Goal: Information Seeking & Learning: Check status

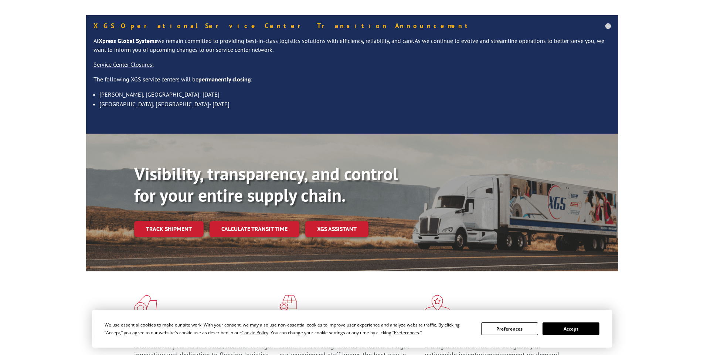
scroll to position [74, 0]
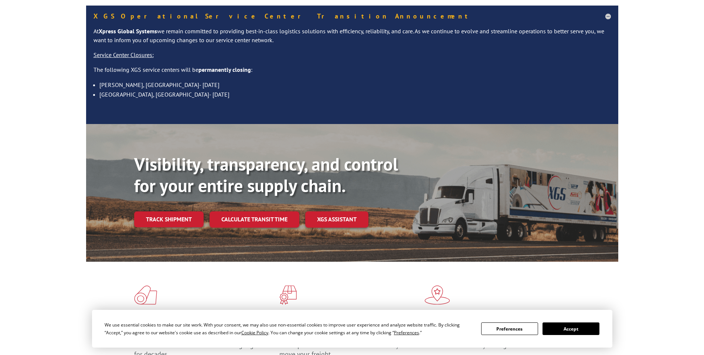
click at [162, 211] on link "Track shipment" at bounding box center [169, 219] width 70 height 16
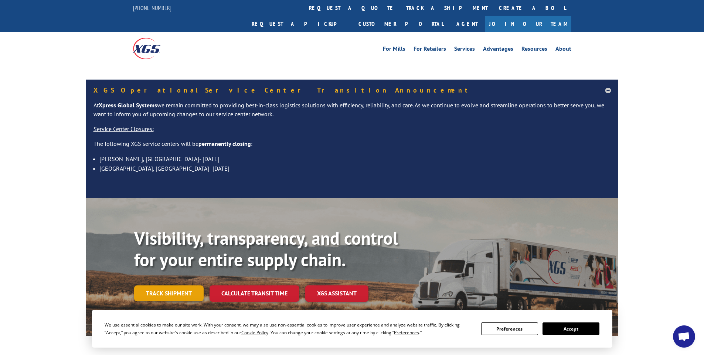
click at [156, 285] on link "Track shipment" at bounding box center [169, 293] width 70 height 16
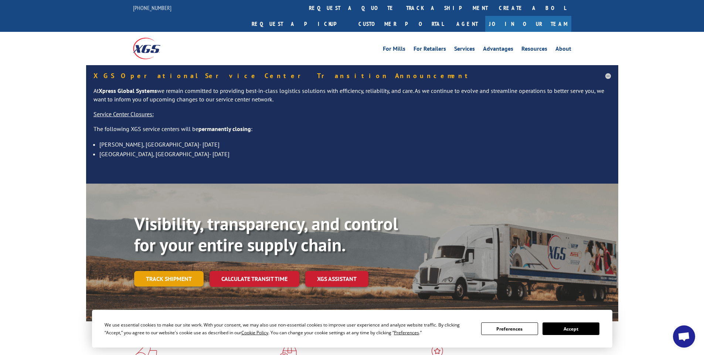
click at [165, 271] on link "Track shipment" at bounding box center [169, 279] width 70 height 16
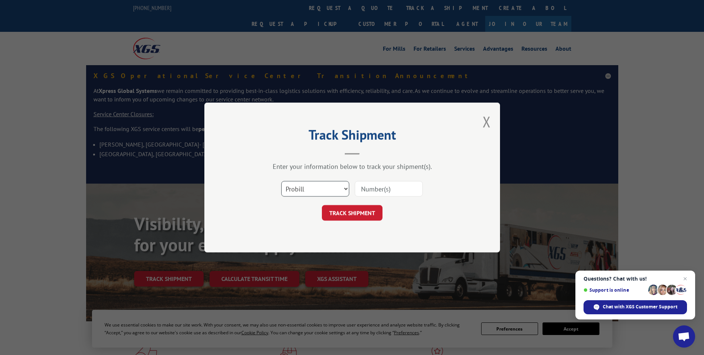
drag, startPoint x: 319, startPoint y: 189, endPoint x: 318, endPoint y: 193, distance: 4.5
click at [319, 189] on select "Select category... Probill BOL PO" at bounding box center [315, 189] width 68 height 16
select select "po"
click at [281, 181] on select "Select category... Probill BOL PO" at bounding box center [315, 189] width 68 height 16
click at [383, 186] on input at bounding box center [389, 189] width 68 height 16
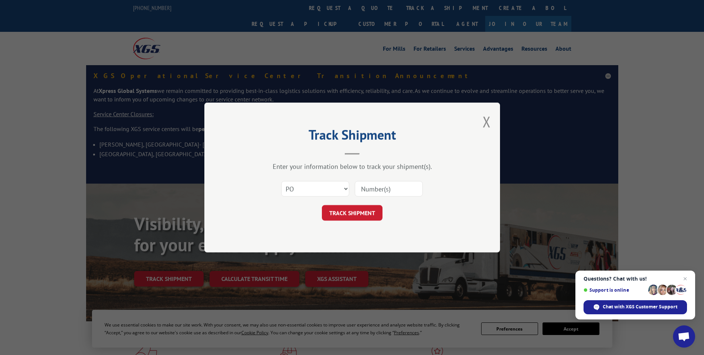
paste input "295039496"
type input "295039496"
click at [361, 210] on button "TRACK SHIPMENT" at bounding box center [352, 213] width 61 height 16
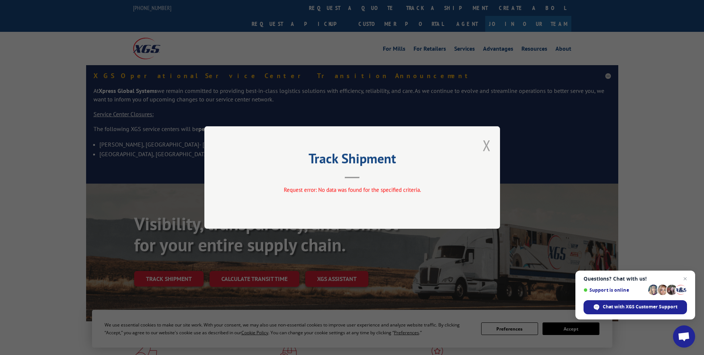
click at [484, 143] on button "Close modal" at bounding box center [487, 145] width 8 height 20
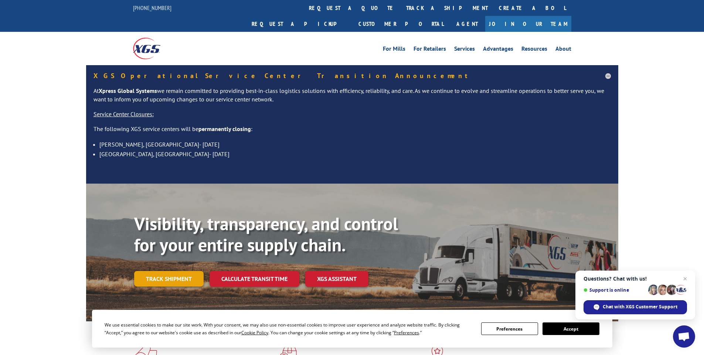
click at [163, 271] on link "Track shipment" at bounding box center [169, 279] width 70 height 16
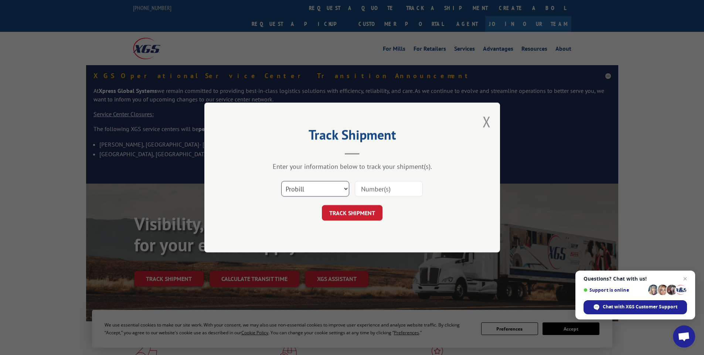
click at [312, 193] on select "Select category... Probill BOL PO" at bounding box center [315, 189] width 68 height 16
select select "po"
click at [281, 181] on select "Select category... Probill BOL PO" at bounding box center [315, 189] width 68 height 16
click at [371, 196] on input at bounding box center [389, 189] width 68 height 16
paste input "295040687"
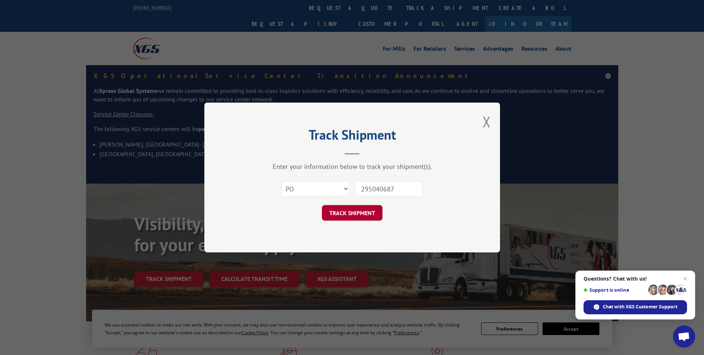
type input "295040687"
click at [356, 212] on button "TRACK SHIPMENT" at bounding box center [352, 213] width 61 height 16
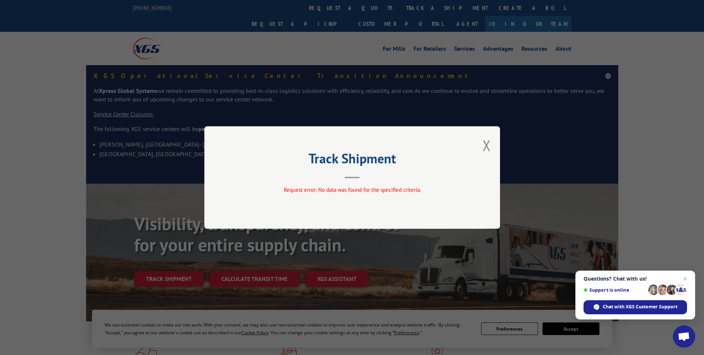
drag, startPoint x: 489, startPoint y: 145, endPoint x: 418, endPoint y: 181, distance: 78.7
click at [489, 145] on button "Close modal" at bounding box center [487, 145] width 8 height 20
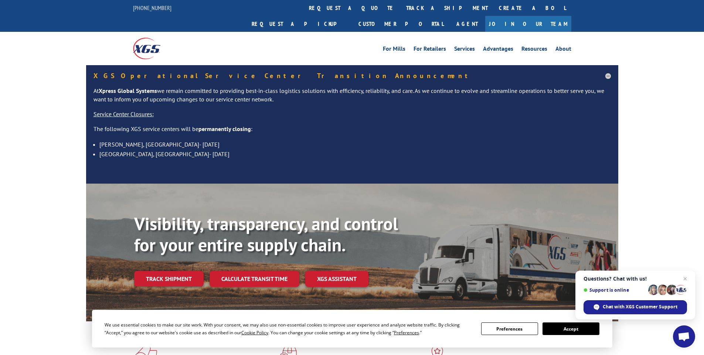
click at [175, 271] on link "Track shipment" at bounding box center [169, 279] width 70 height 16
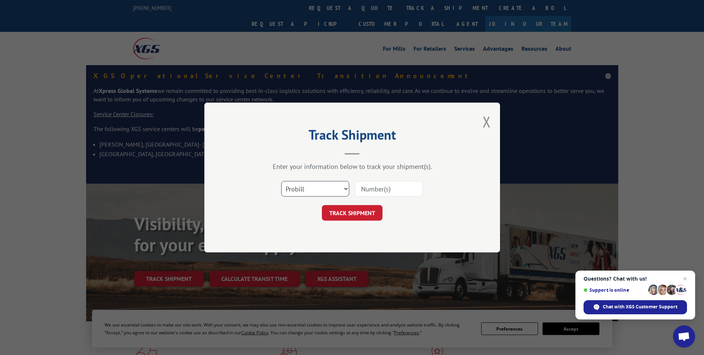
click at [320, 192] on select "Select category... Probill BOL PO" at bounding box center [315, 189] width 68 height 16
select select "po"
click at [281, 181] on select "Select category... Probill BOL PO" at bounding box center [315, 189] width 68 height 16
click at [379, 192] on input at bounding box center [389, 189] width 68 height 16
paste input "295045547"
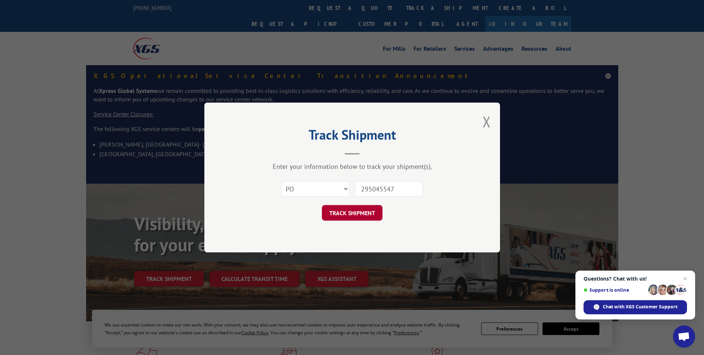
type input "295045547"
click at [359, 216] on button "TRACK SHIPMENT" at bounding box center [352, 213] width 61 height 16
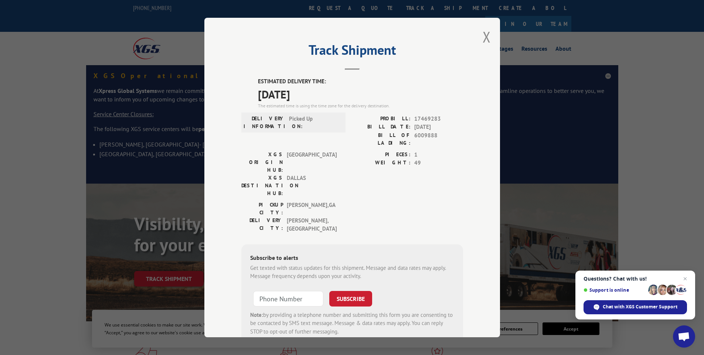
drag, startPoint x: 482, startPoint y: 34, endPoint x: 480, endPoint y: 39, distance: 5.0
click at [483, 35] on button "Close modal" at bounding box center [487, 37] width 8 height 20
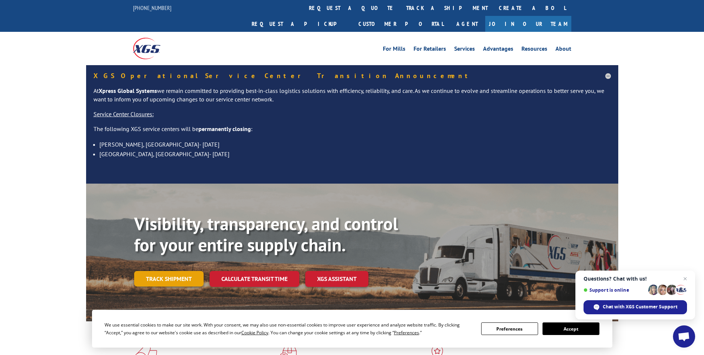
click at [171, 271] on link "Track shipment" at bounding box center [169, 279] width 70 height 16
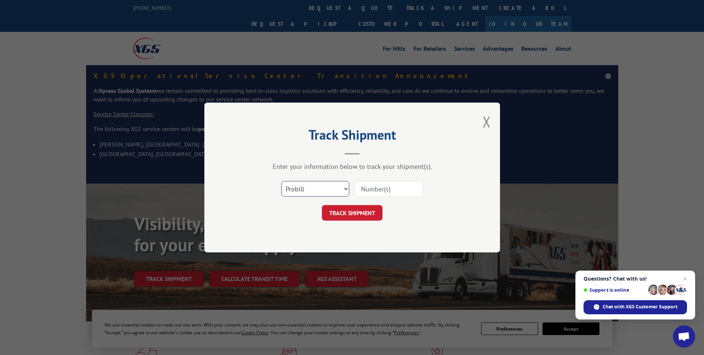
click at [342, 186] on select "Select category... Probill BOL PO" at bounding box center [315, 189] width 68 height 16
select select "po"
click at [281, 181] on select "Select category... Probill BOL PO" at bounding box center [315, 189] width 68 height 16
click at [379, 192] on input at bounding box center [389, 189] width 68 height 16
paste input "295049348"
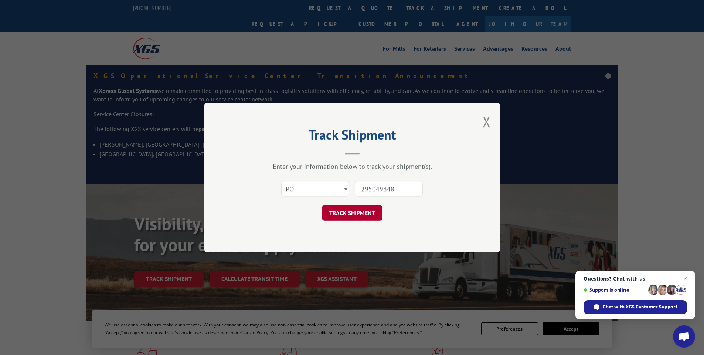
type input "295049348"
click at [351, 212] on button "TRACK SHIPMENT" at bounding box center [352, 213] width 61 height 16
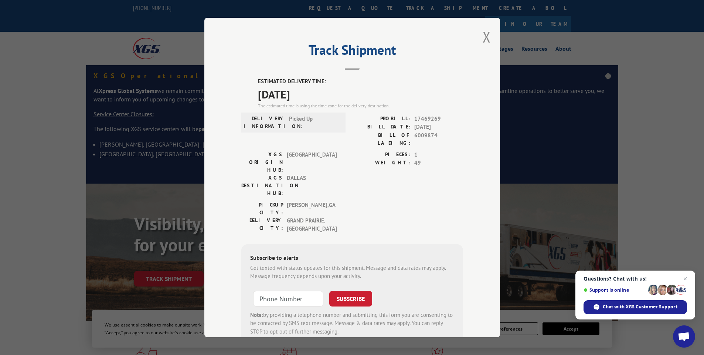
click at [357, 151] on label "PIECES:" at bounding box center [381, 155] width 58 height 9
